Goal: Transaction & Acquisition: Purchase product/service

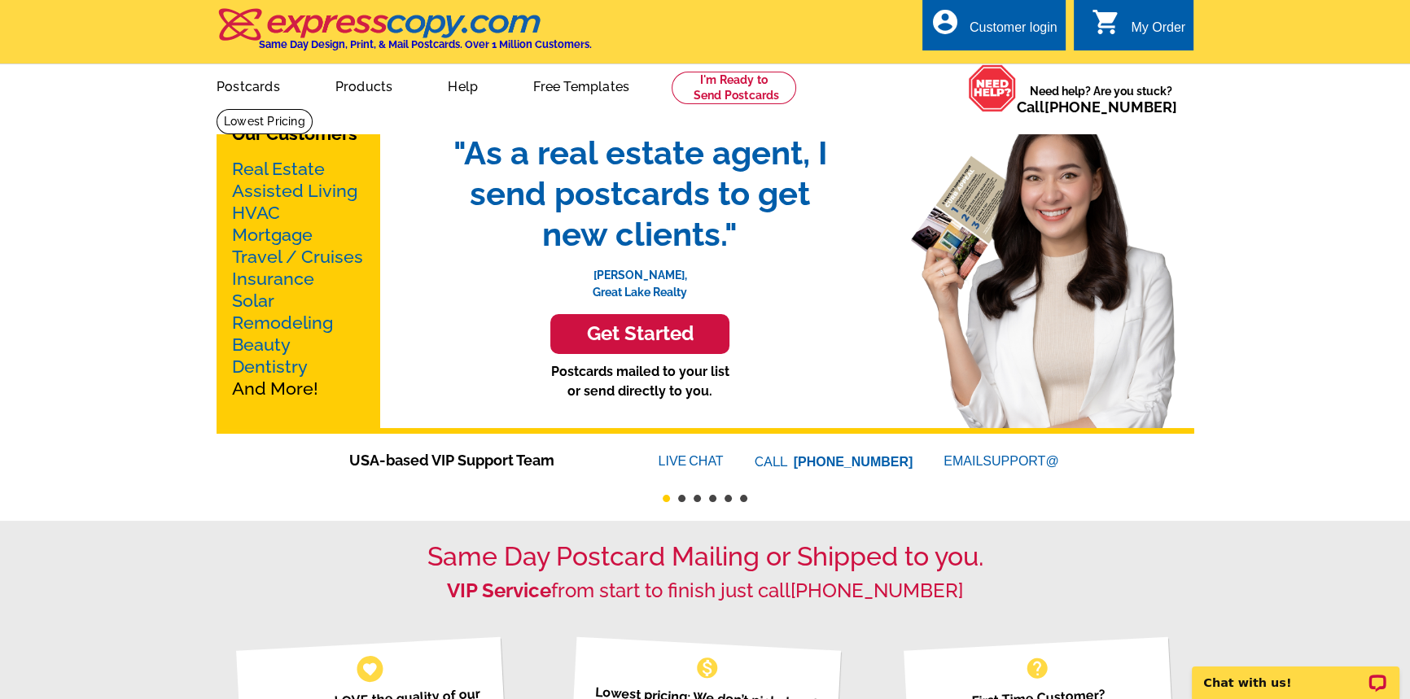
click at [1004, 24] on div "Customer login" at bounding box center [1014, 31] width 88 height 23
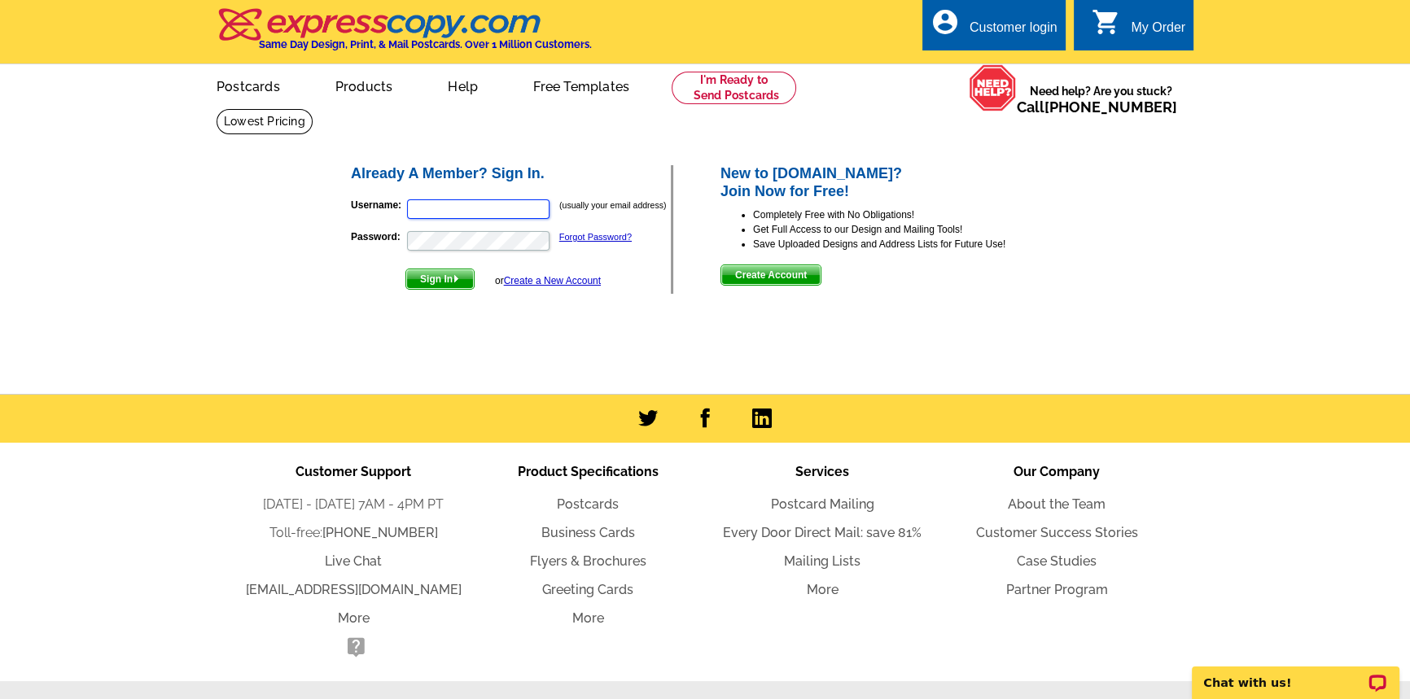
click at [493, 214] on input "Username:" at bounding box center [478, 210] width 143 height 20
click at [593, 503] on link "Postcards" at bounding box center [588, 504] width 62 height 15
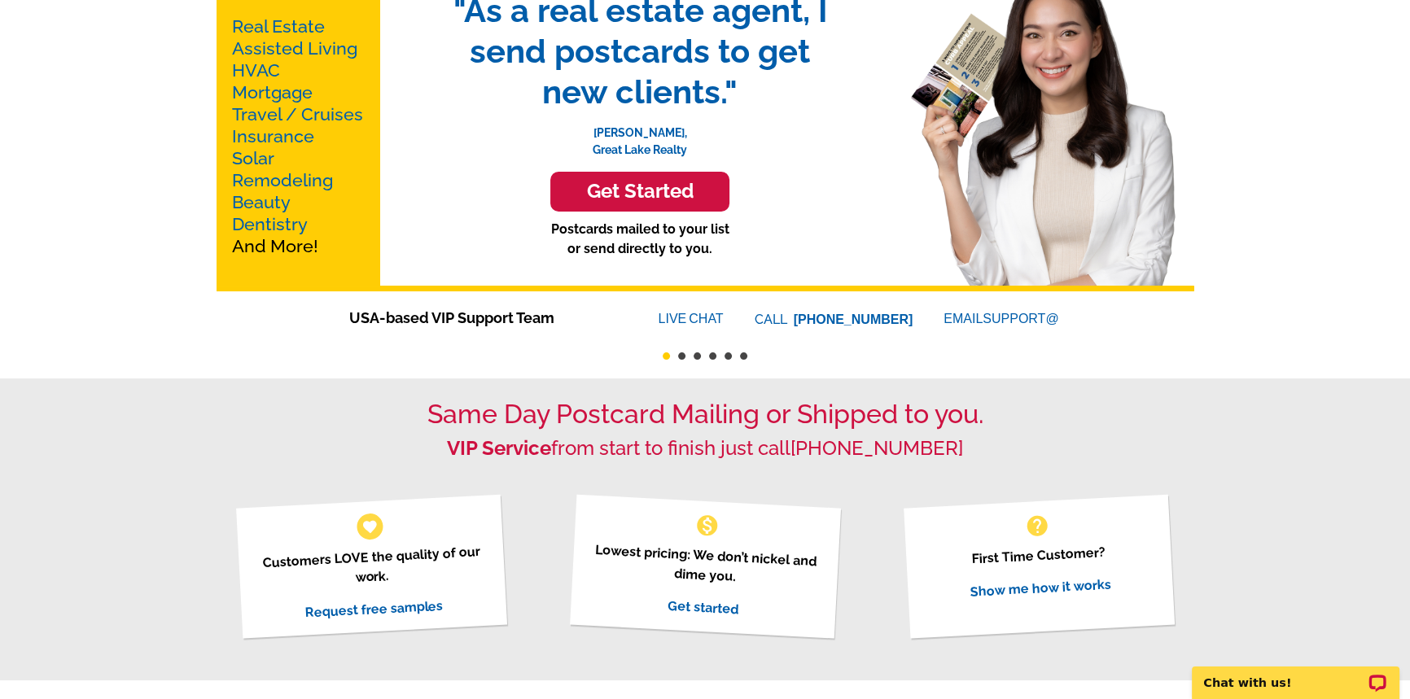
scroll to position [147, 0]
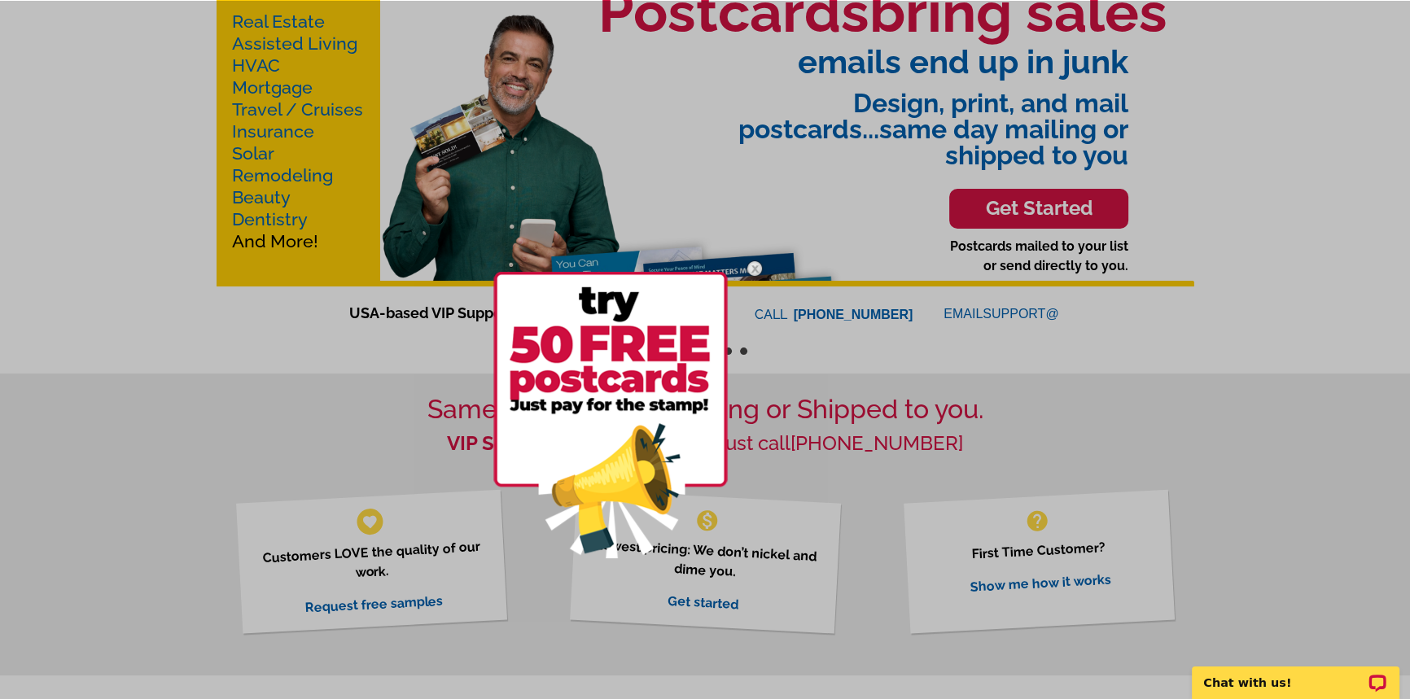
click at [620, 464] on img at bounding box center [610, 415] width 235 height 287
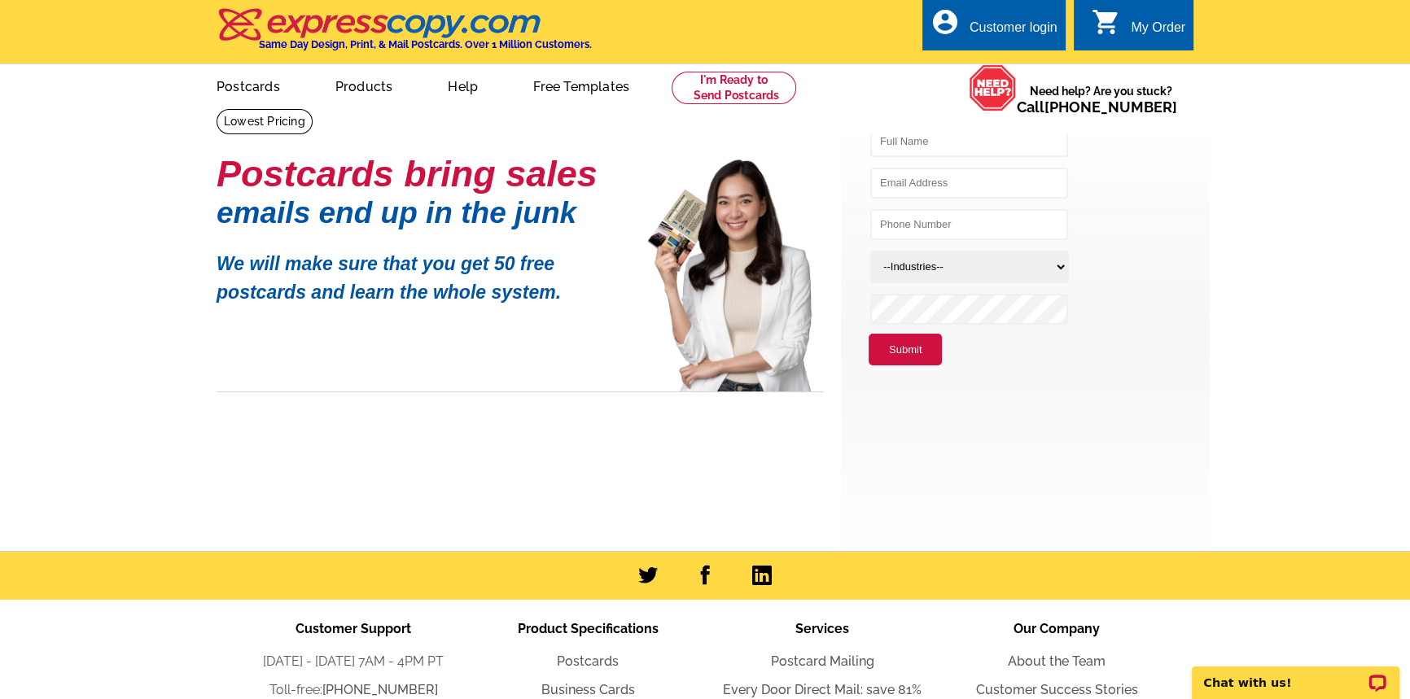
scroll to position [73, 0]
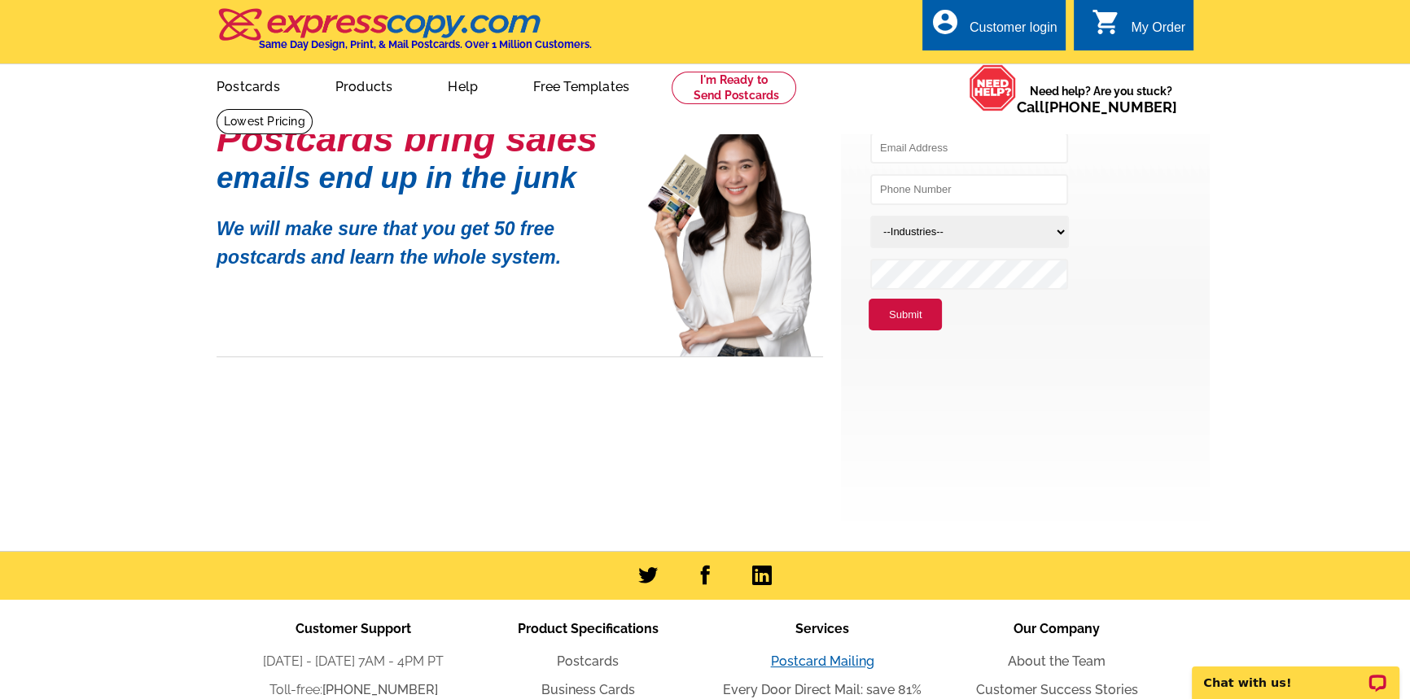
click at [828, 660] on link "Postcard Mailing" at bounding box center [822, 661] width 103 height 15
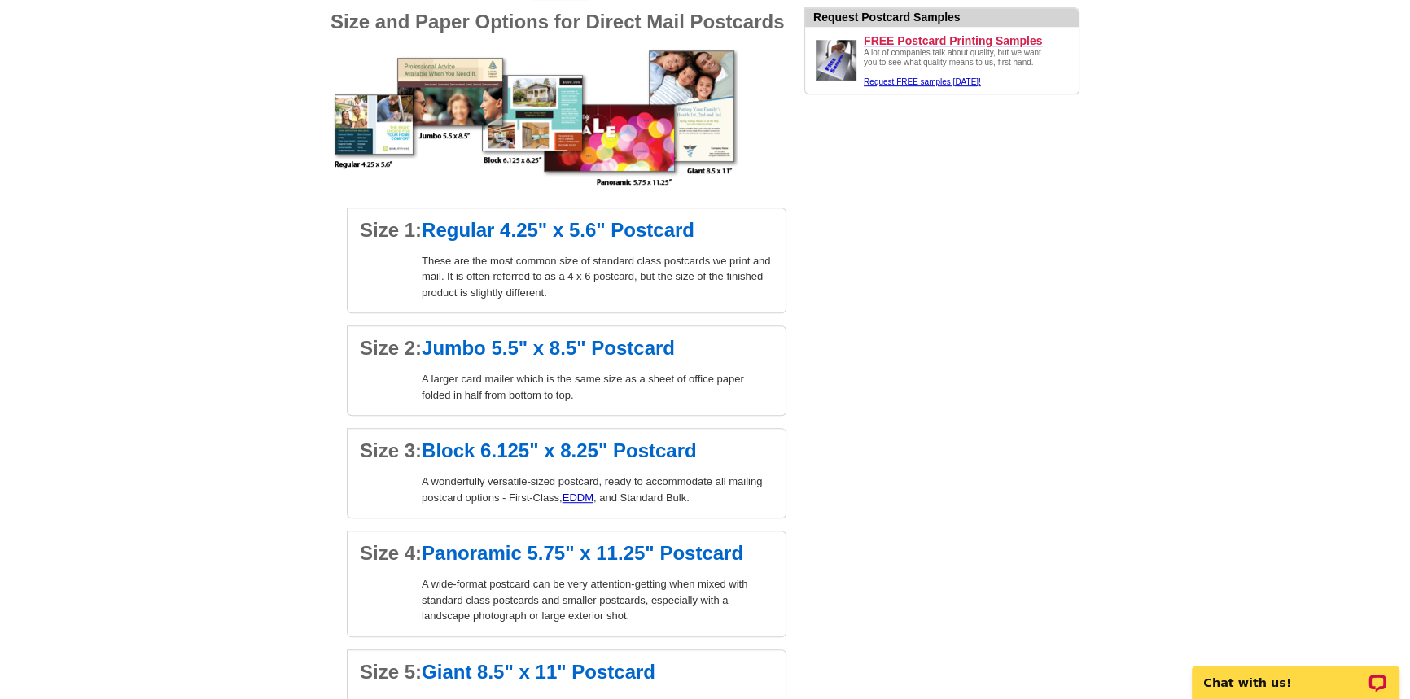
scroll to position [1184, 0]
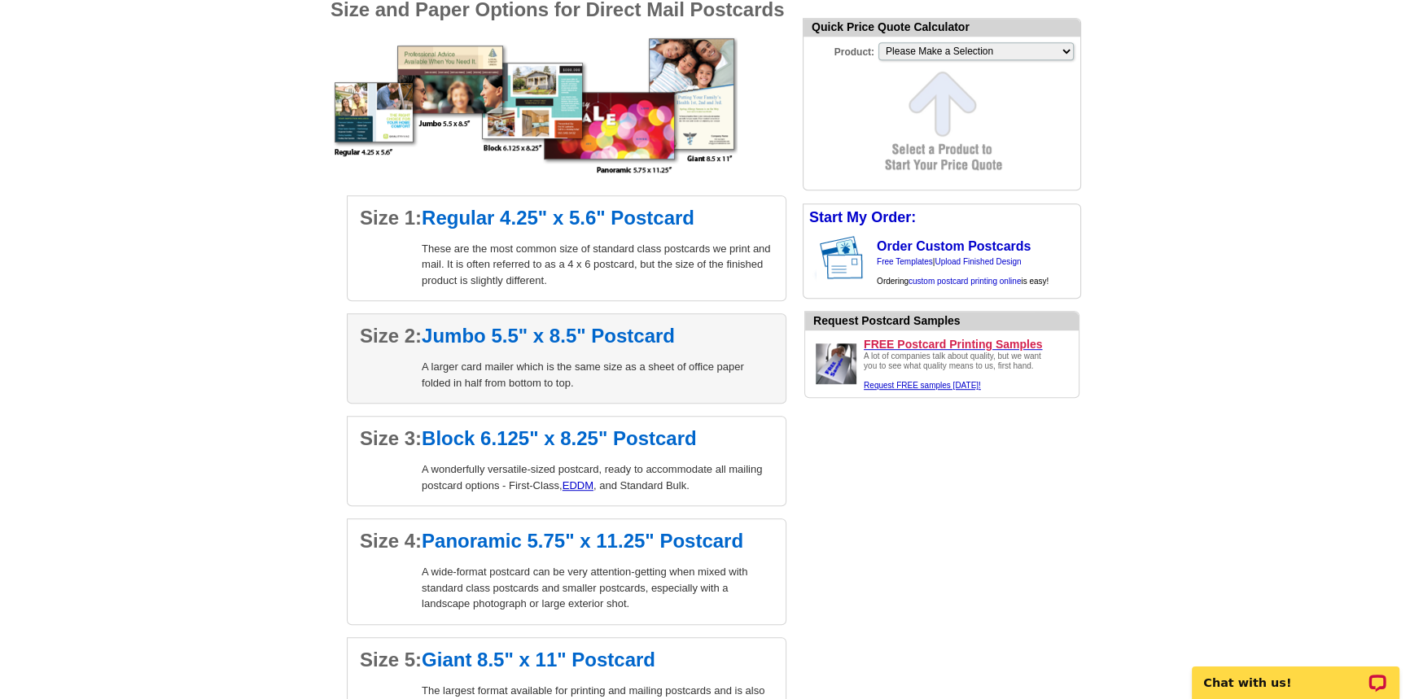
click at [499, 336] on h2 "Size 2: Jumbo 5.5" x 8.5" Postcard" at bounding box center [567, 337] width 414 height 20
select select "2"
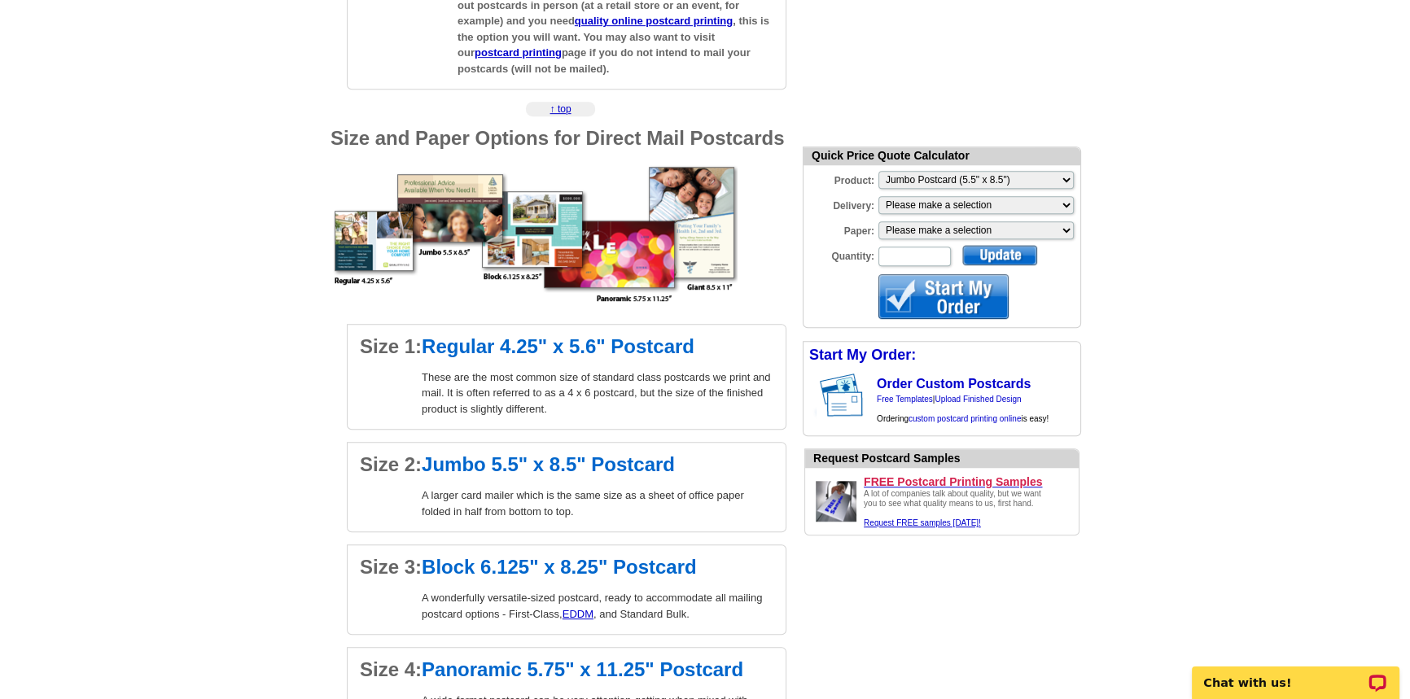
scroll to position [1036, 0]
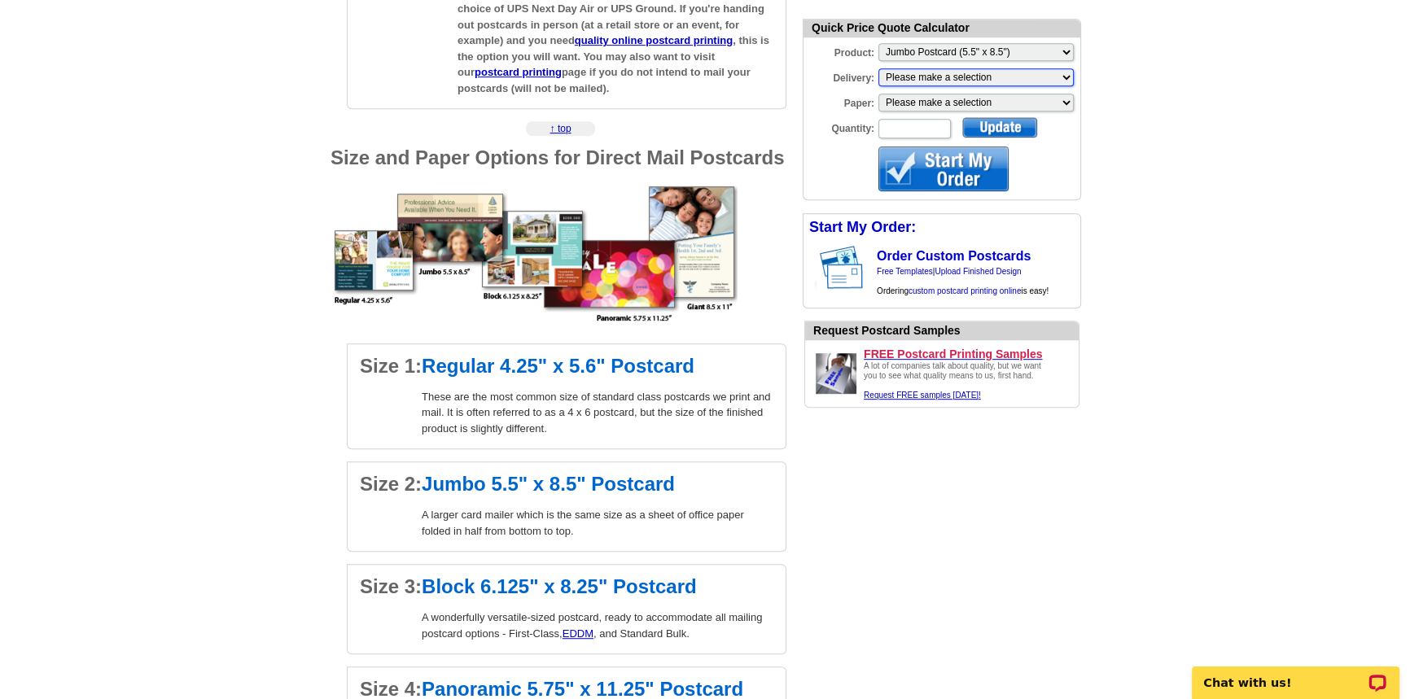
click at [1067, 76] on select "Please make a selection Print + Address+USPS First Class Print-Only+Shipped To …" at bounding box center [976, 77] width 195 height 18
click at [1044, 75] on select "Please make a selection Print + Address+USPS First Class Print-Only+Shipped To …" at bounding box center [976, 77] width 195 height 18
click at [1039, 99] on select "Please make a selection Recyclable Board Magnetic Stock" at bounding box center [976, 103] width 195 height 18
select select "3"
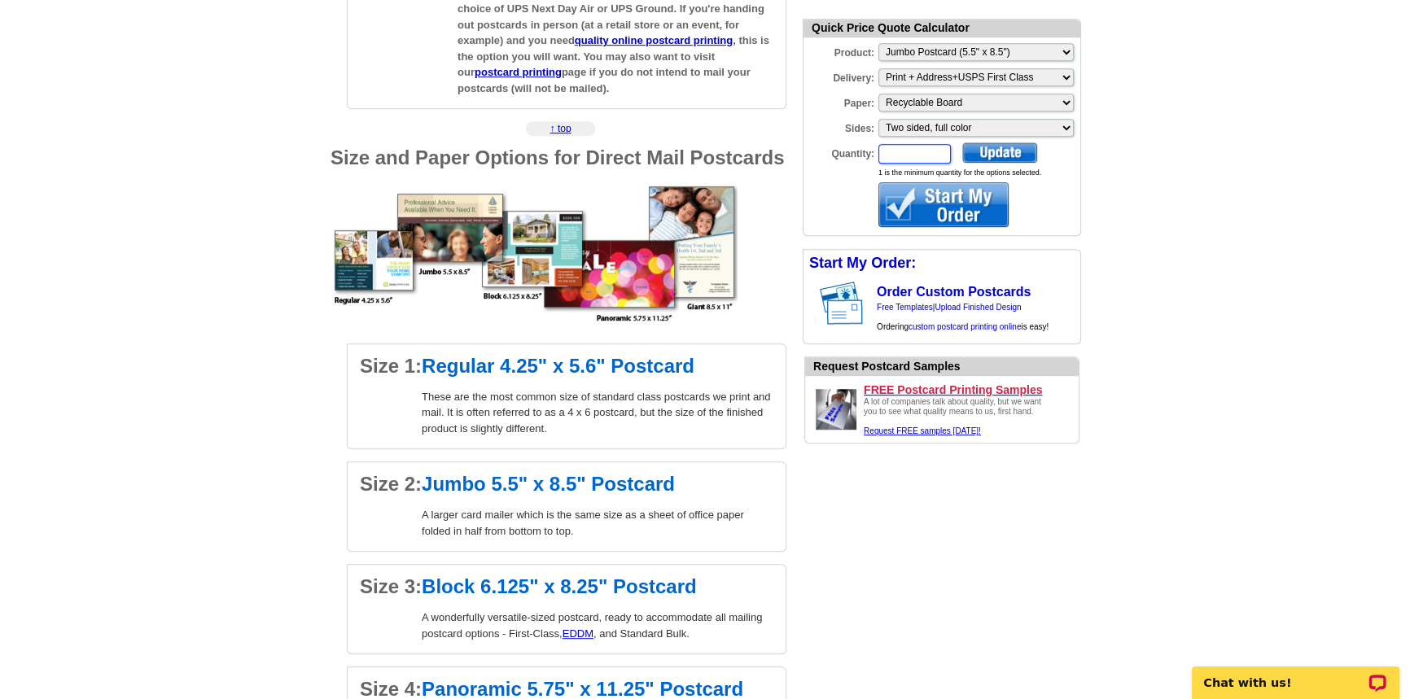
click at [929, 154] on input "Quantity:" at bounding box center [915, 154] width 72 height 20
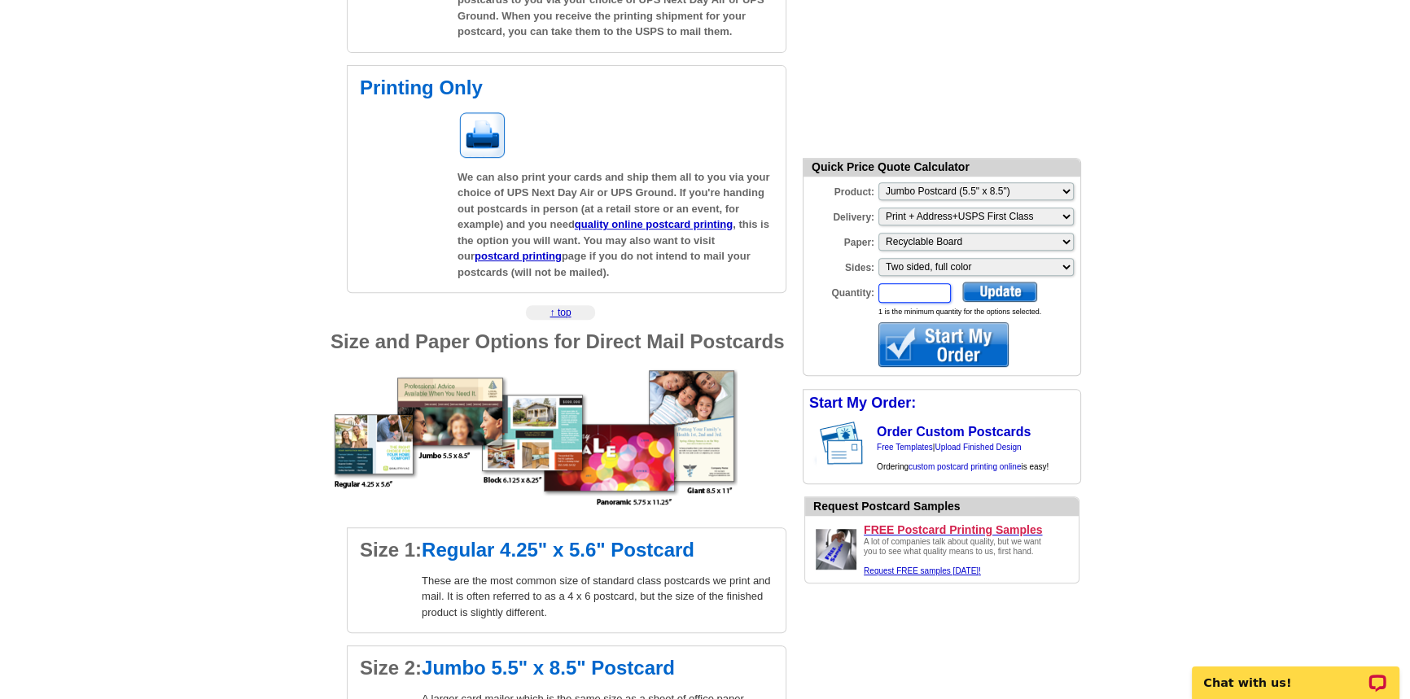
scroll to position [814, 0]
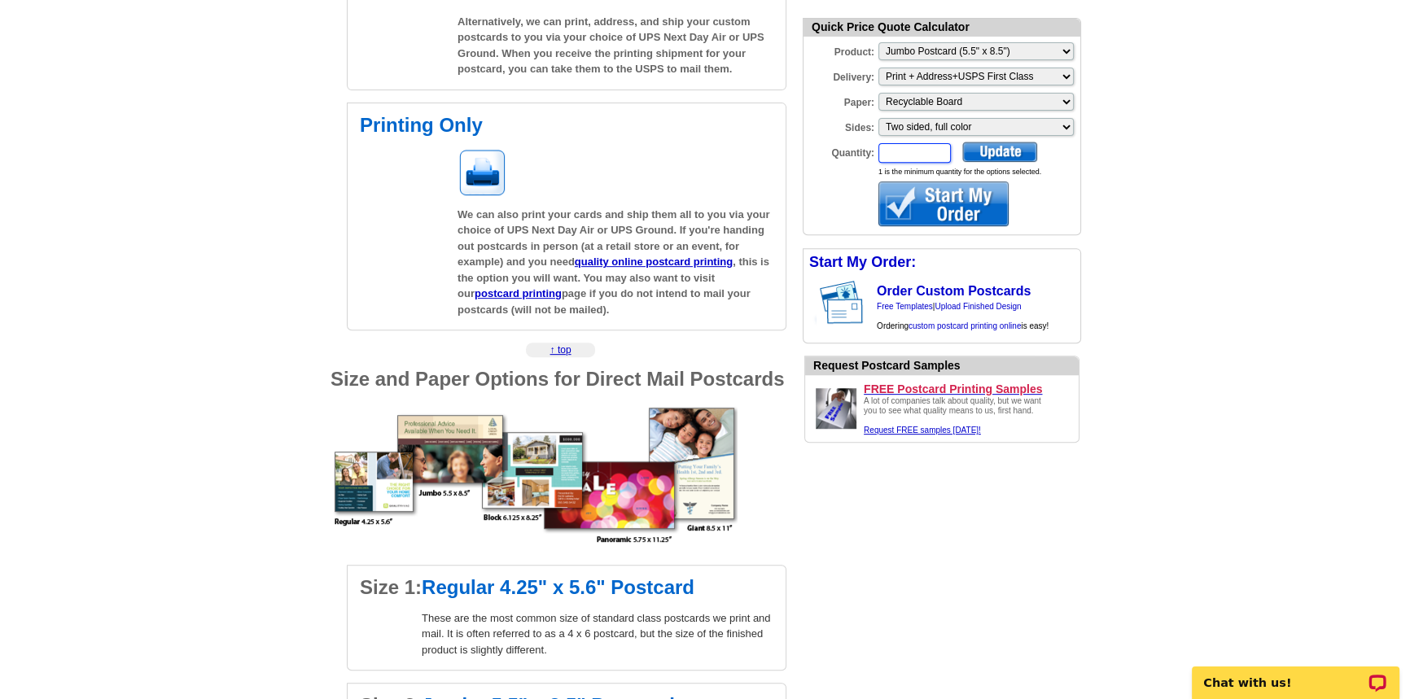
click at [900, 155] on input "Quantity:" at bounding box center [915, 153] width 72 height 20
type input "1000"
click at [987, 151] on div at bounding box center [999, 152] width 75 height 20
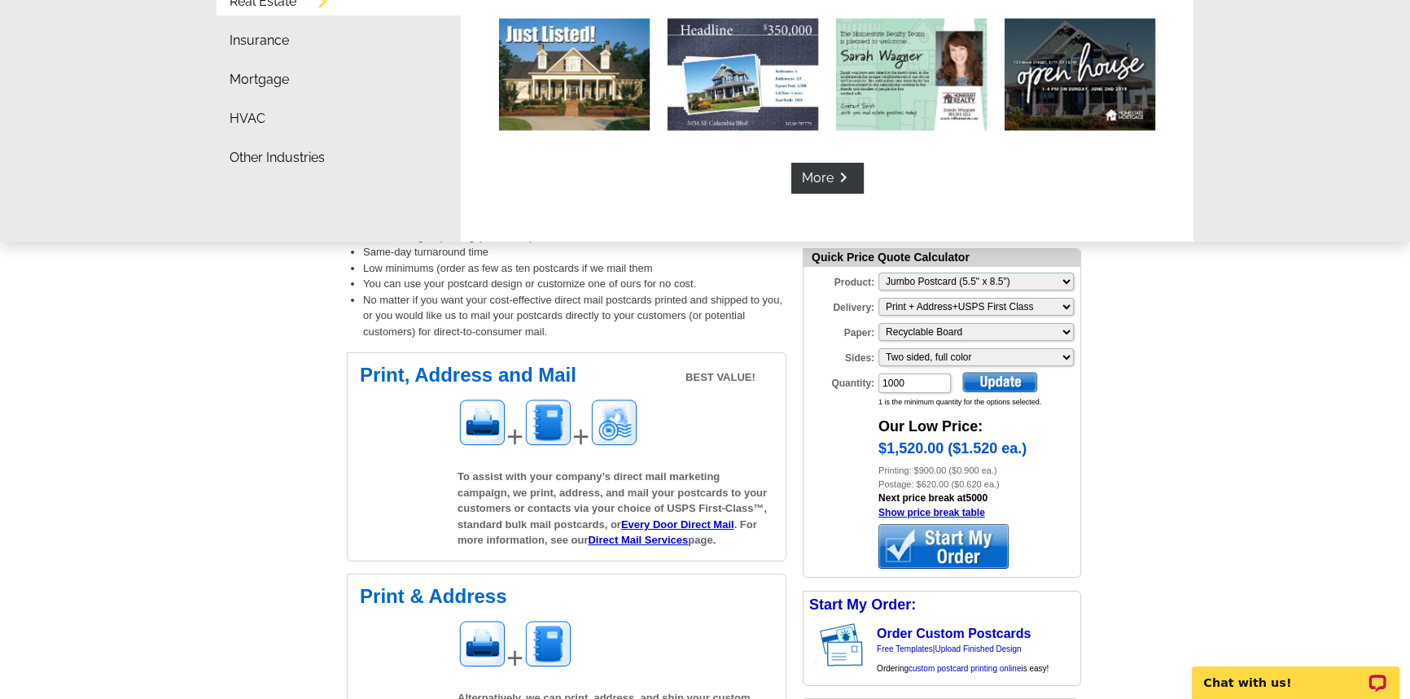
scroll to position [0, 0]
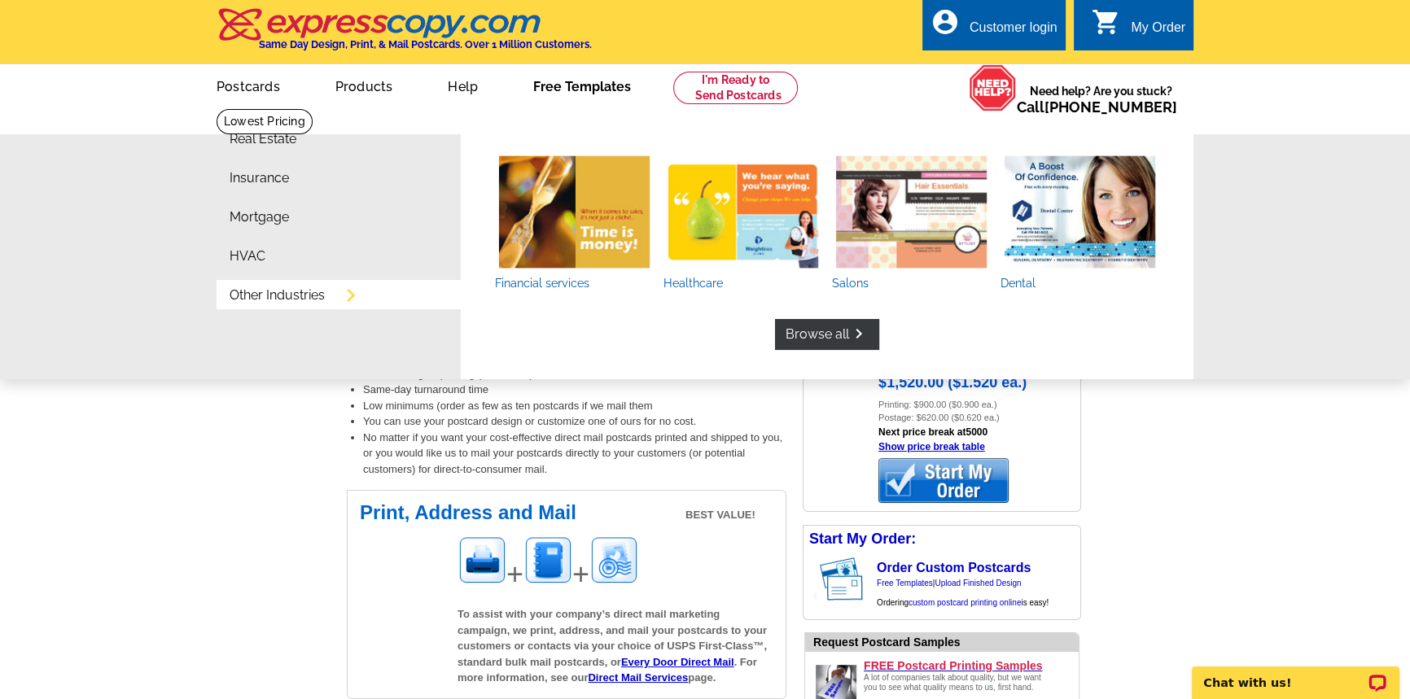
click at [597, 91] on link "Free Templates" at bounding box center [582, 85] width 150 height 38
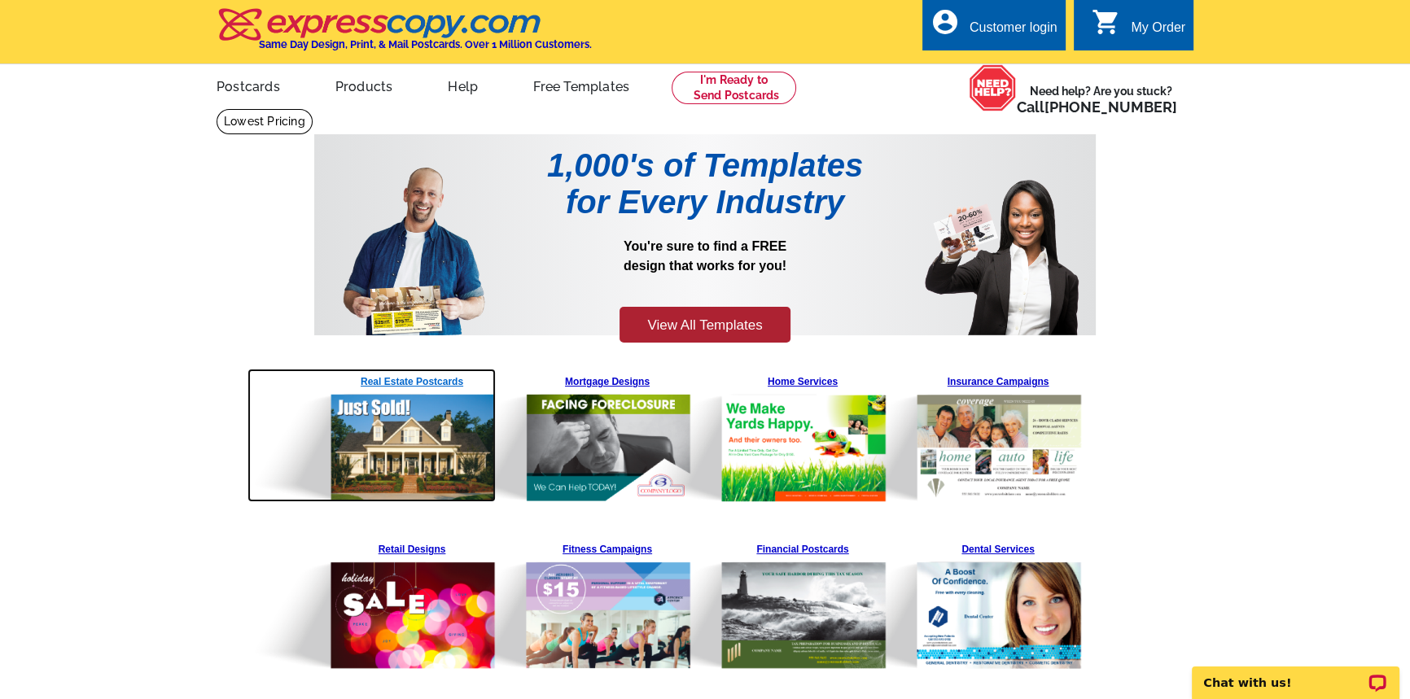
click at [404, 376] on img at bounding box center [372, 436] width 248 height 134
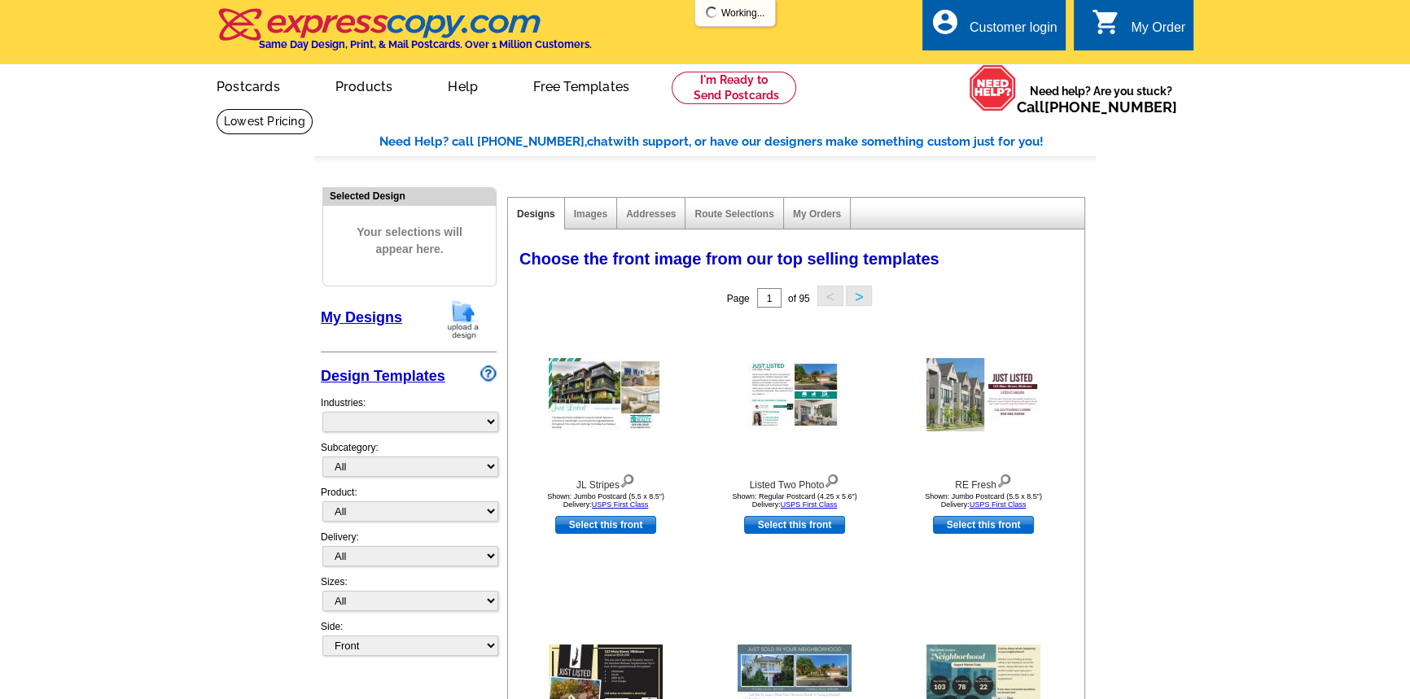
select select "785"
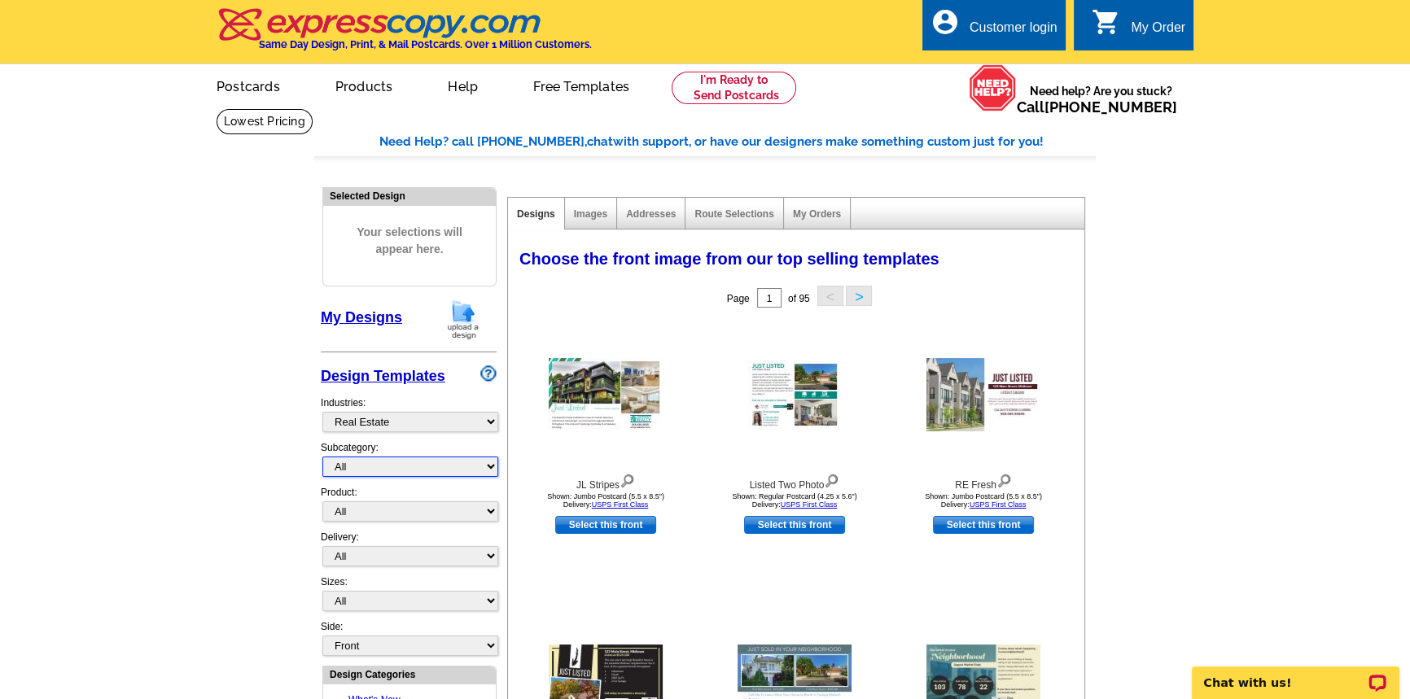
click at [490, 462] on select "All RE/MAX® Referrals [PERSON_NAME]® Berkshire Hathaway Home Services Century 2…" at bounding box center [410, 467] width 176 height 20
select select "792"
click at [322, 457] on select "All RE/MAX® Referrals [PERSON_NAME]® Berkshire Hathaway Home Services Century 2…" at bounding box center [410, 467] width 176 height 20
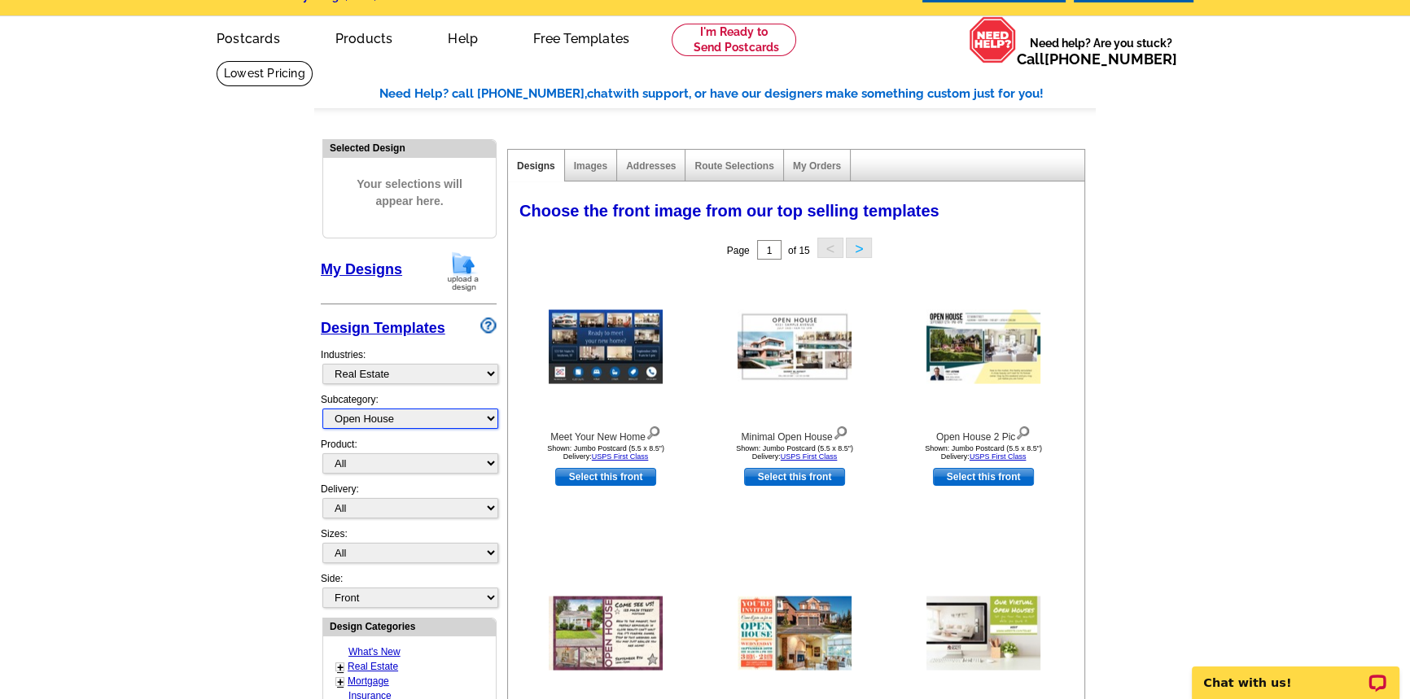
scroll to position [73, 0]
